Goal: Task Accomplishment & Management: Manage account settings

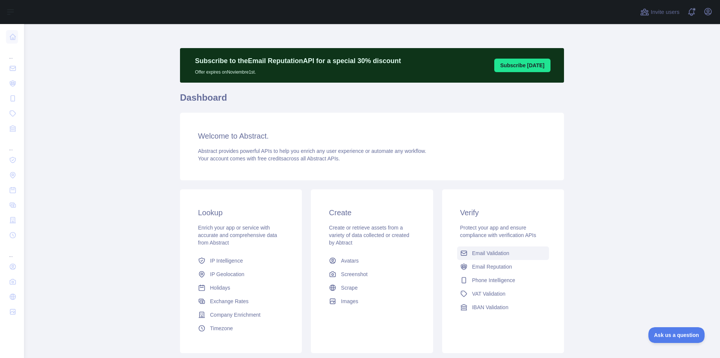
click at [485, 248] on link "Email Validation" at bounding box center [503, 253] width 92 height 14
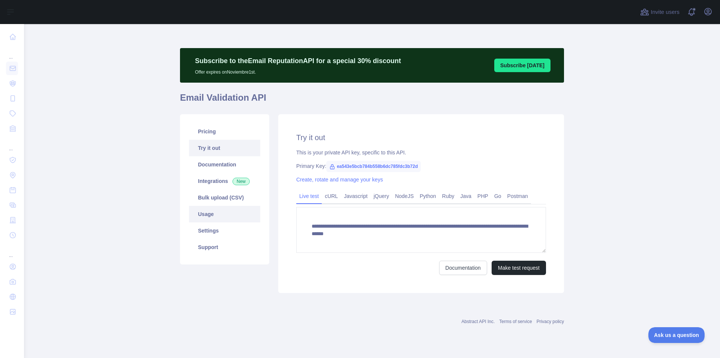
click at [218, 213] on link "Usage" at bounding box center [224, 214] width 71 height 17
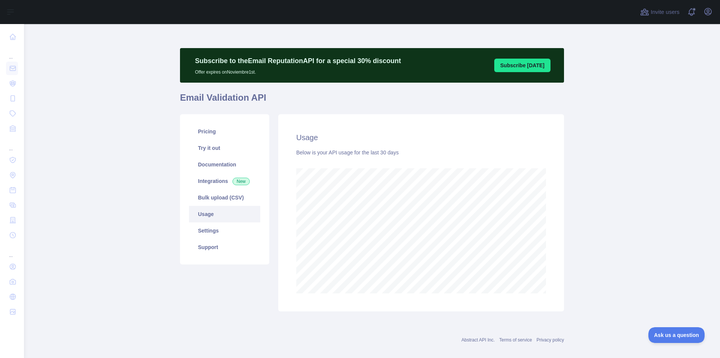
scroll to position [334, 691]
click at [704, 9] on button "Open user menu" at bounding box center [708, 12] width 12 height 12
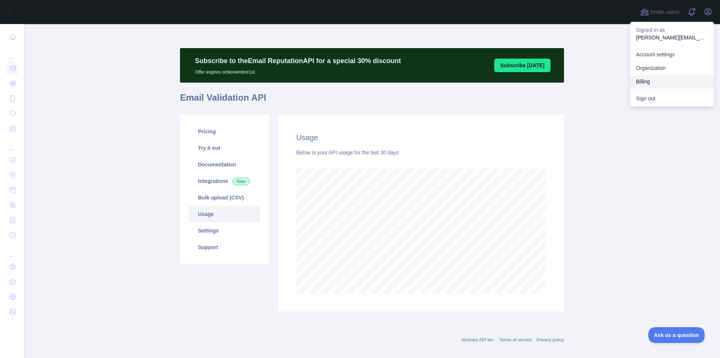
click at [642, 79] on button "Billing" at bounding box center [672, 82] width 84 height 14
